Goal: Communication & Community: Share content

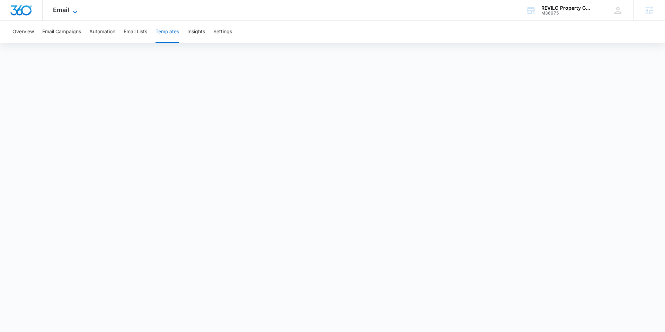
click at [77, 11] on icon at bounding box center [75, 12] width 4 height 2
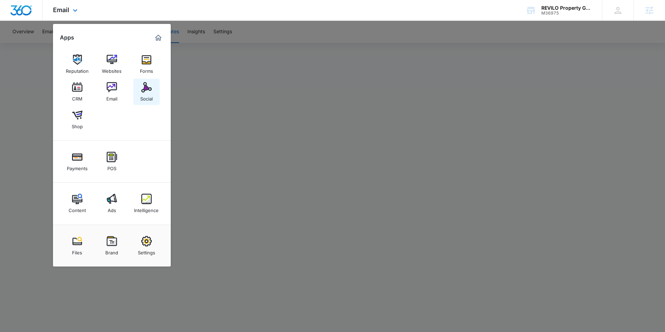
click at [142, 95] on div "Social" at bounding box center [146, 96] width 12 height 9
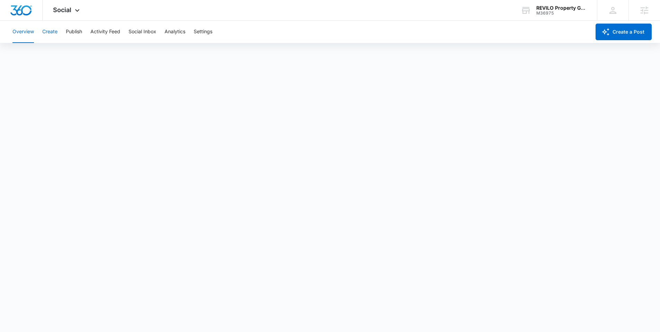
click at [51, 33] on button "Create" at bounding box center [49, 32] width 15 height 22
click at [73, 33] on button "Publish" at bounding box center [74, 32] width 16 height 22
click at [56, 53] on button "Schedules" at bounding box center [53, 52] width 24 height 19
click at [48, 37] on button "Create" at bounding box center [49, 32] width 15 height 22
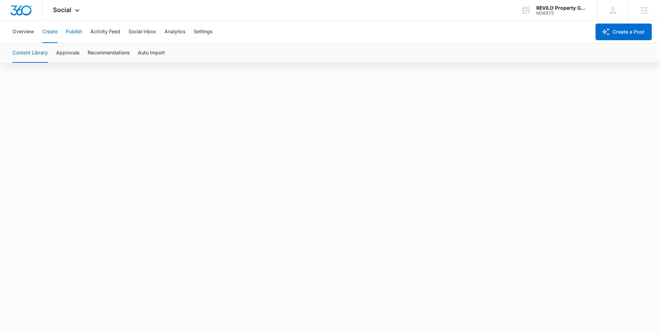
click at [76, 29] on button "Publish" at bounding box center [74, 32] width 16 height 22
